Goal: Transaction & Acquisition: Purchase product/service

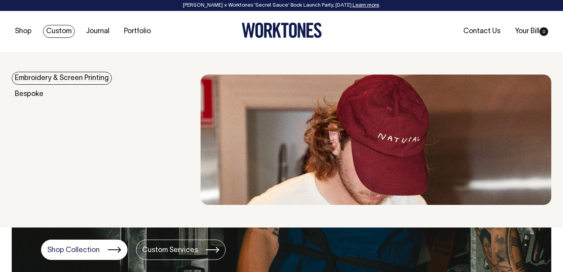
click at [38, 81] on link "Embroidery & Screen Printing" at bounding box center [62, 78] width 100 height 13
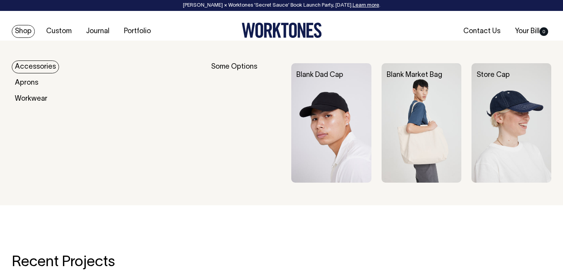
scroll to position [981, 0]
click at [24, 32] on link "Shop" at bounding box center [23, 31] width 23 height 13
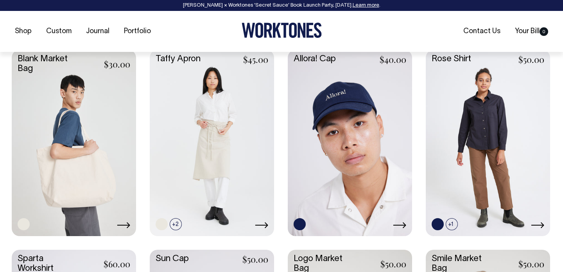
scroll to position [1141, 0]
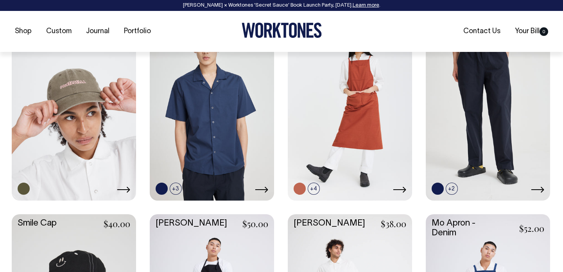
scroll to position [775, 0]
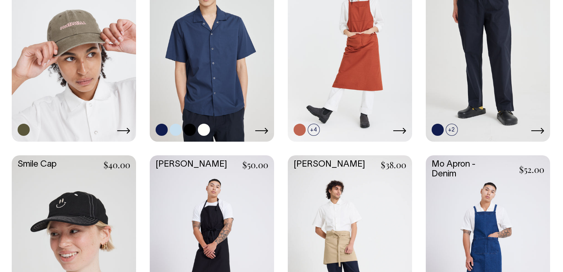
click at [201, 74] on link at bounding box center [212, 47] width 124 height 185
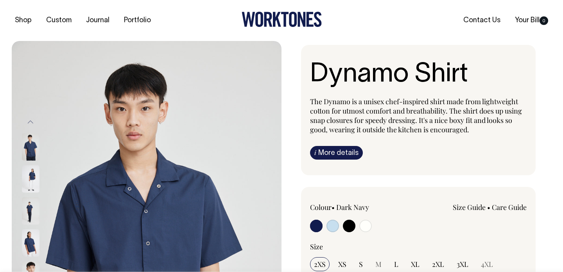
scroll to position [11, 0]
click at [352, 226] on input "radio" at bounding box center [349, 226] width 13 height 13
radio input "true"
select select "Black"
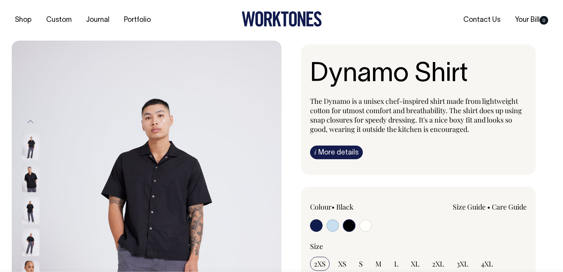
click at [364, 226] on input "radio" at bounding box center [365, 226] width 13 height 13
radio input "true"
select select "Off-White"
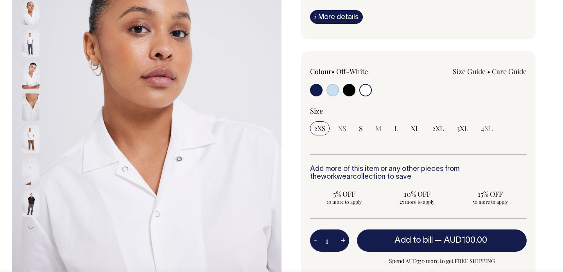
scroll to position [147, 0]
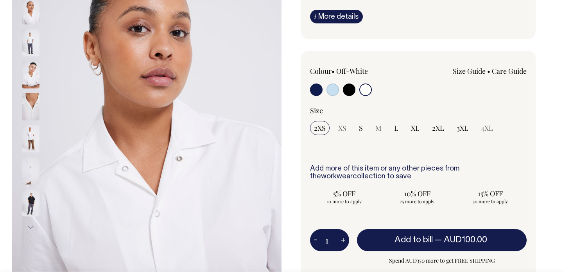
click at [350, 93] on input "radio" at bounding box center [349, 90] width 13 height 13
radio input "true"
select select "Black"
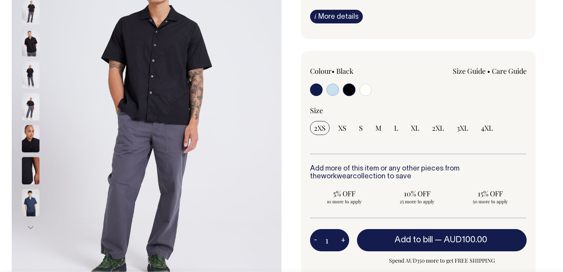
click at [364, 88] on input "radio" at bounding box center [365, 90] width 13 height 13
radio input "true"
select select "Off-White"
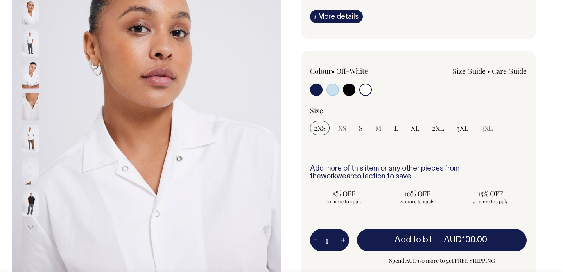
click at [29, 50] on img at bounding box center [31, 42] width 18 height 27
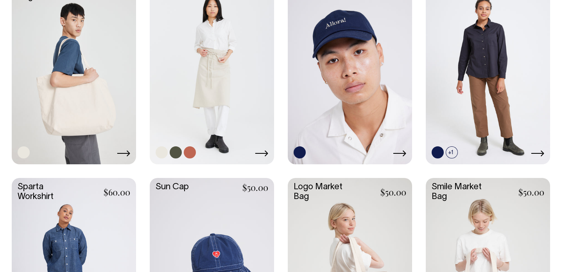
scroll to position [1206, 0]
